Goal: Navigation & Orientation: Go to known website

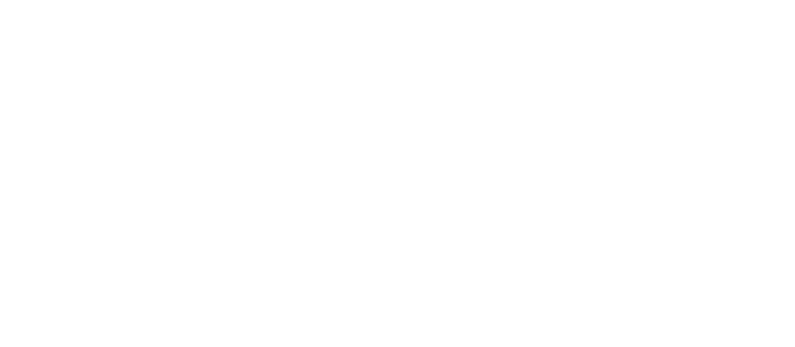
click at [41, 0] on html at bounding box center [397, 0] width 795 height 0
